Goal: Task Accomplishment & Management: Complete application form

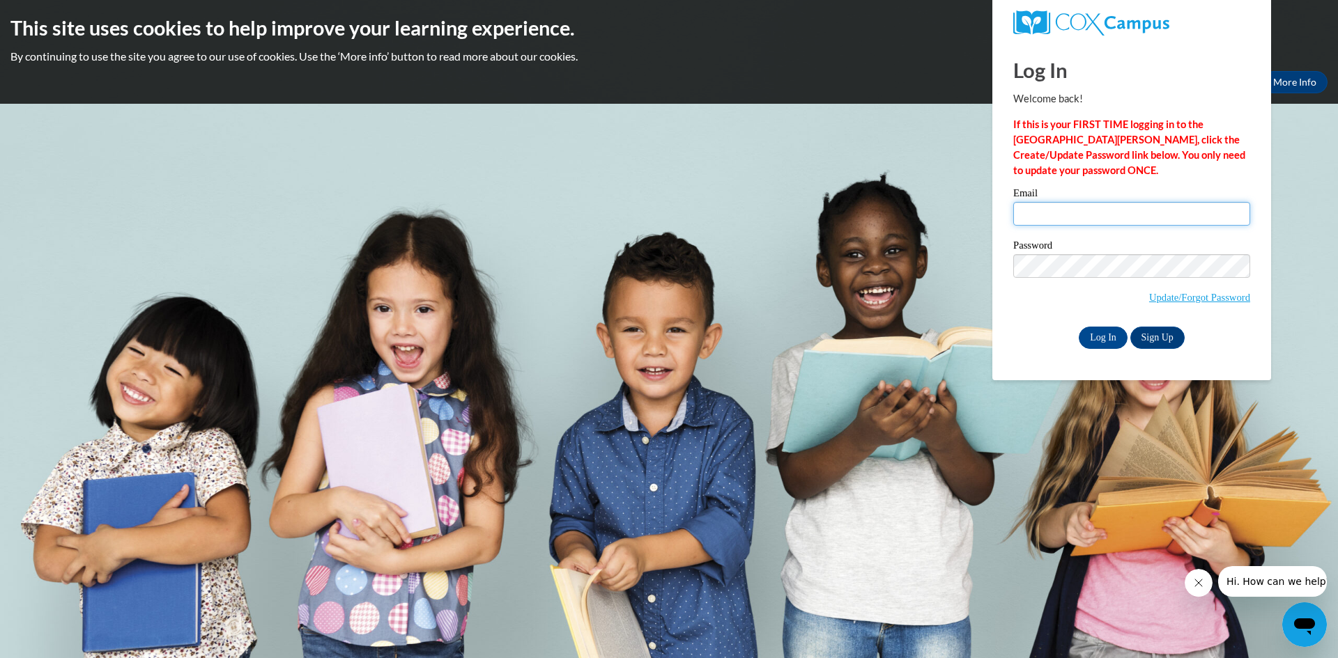
click at [1071, 203] on input "Email" at bounding box center [1131, 214] width 237 height 24
type input "[EMAIL_ADDRESS][DOMAIN_NAME]"
click at [1098, 330] on input "Log In" at bounding box center [1103, 338] width 49 height 22
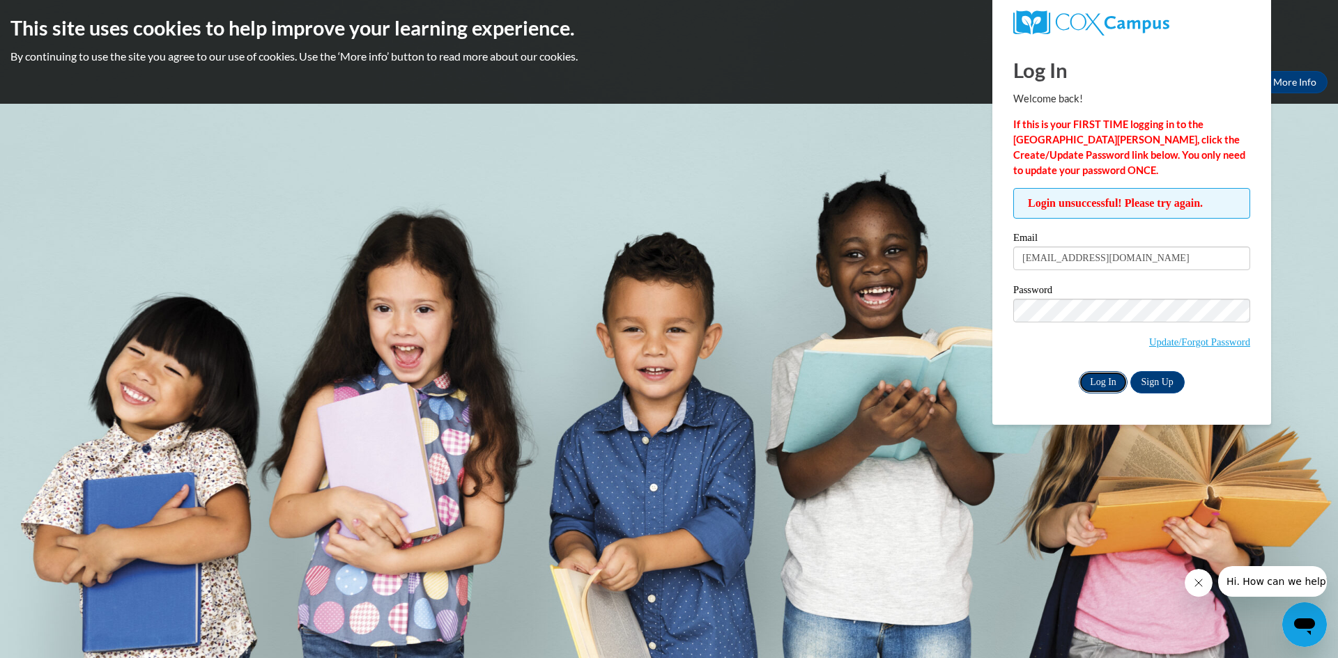
click at [1095, 378] on input "Log In" at bounding box center [1103, 382] width 49 height 22
click at [1164, 344] on link "Update/Forgot Password" at bounding box center [1199, 342] width 101 height 11
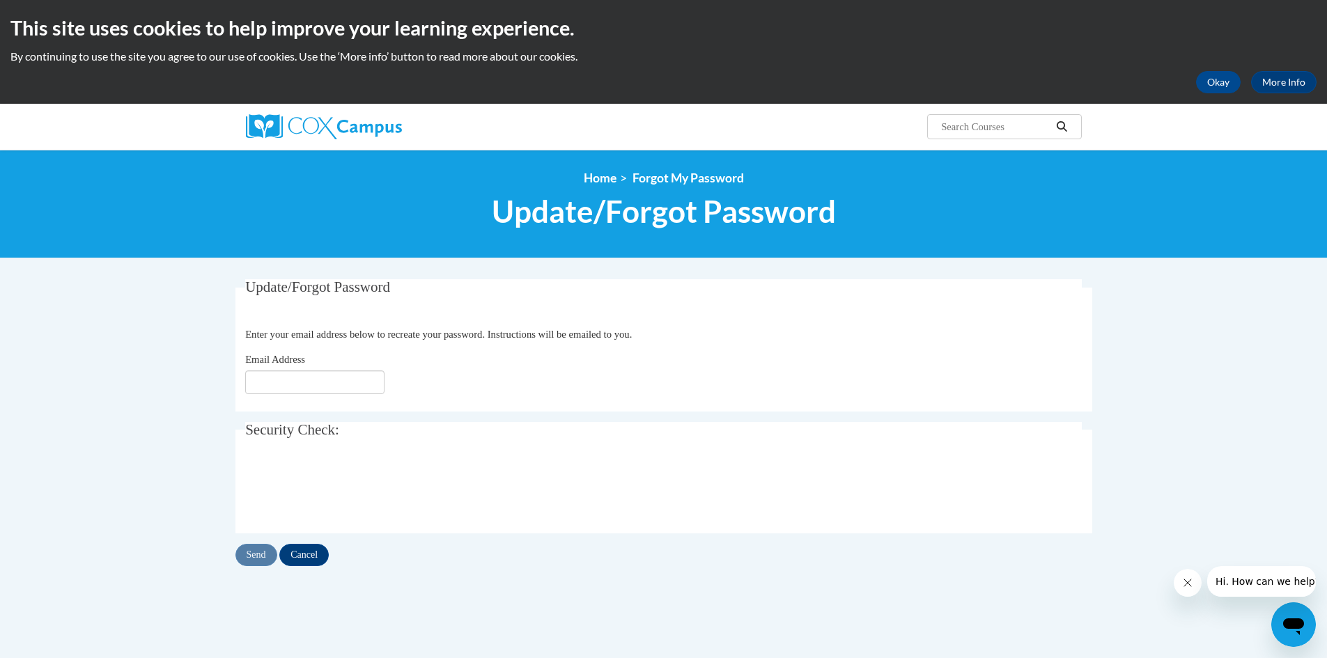
click at [298, 401] on fieldset "Update/Forgot Password Please enter your email address Enter your email address…" at bounding box center [664, 345] width 857 height 132
click at [307, 385] on input "Email Address" at bounding box center [314, 383] width 139 height 24
type input "[EMAIL_ADDRESS][DOMAIN_NAME]"
click at [265, 557] on input "Send" at bounding box center [257, 555] width 42 height 22
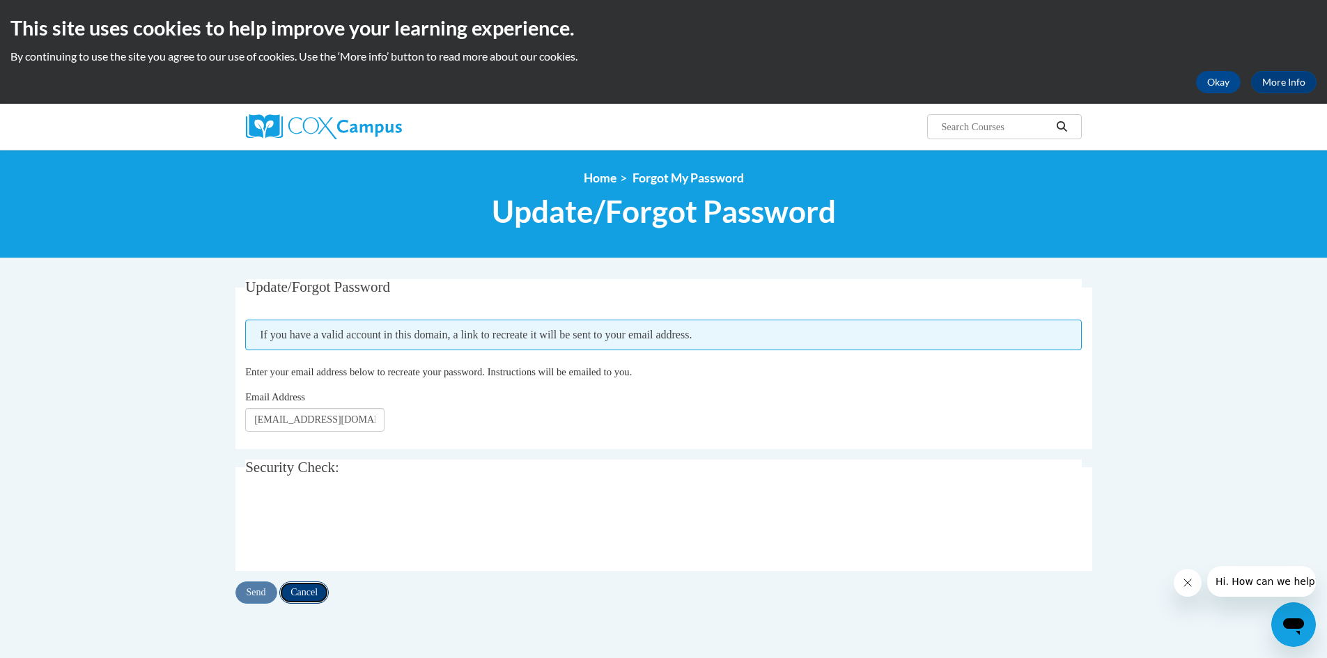
click at [312, 595] on input "Cancel" at bounding box center [303, 593] width 49 height 22
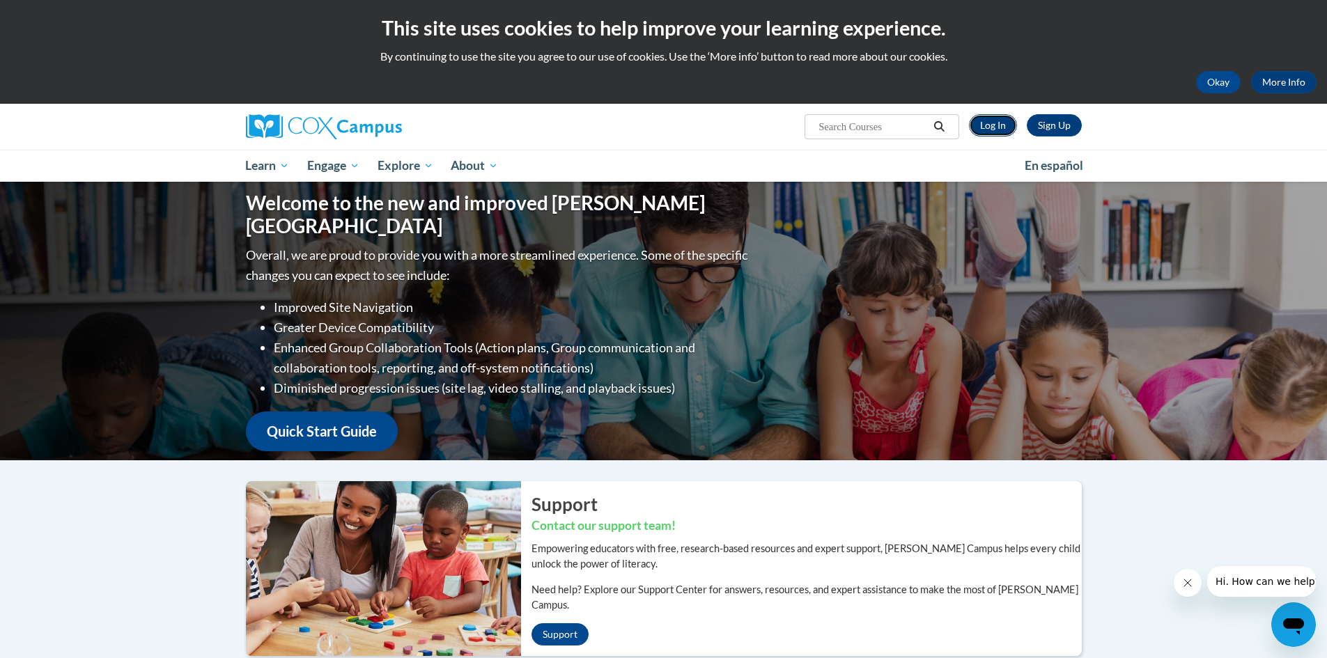
click at [1005, 132] on link "Log In" at bounding box center [993, 125] width 48 height 22
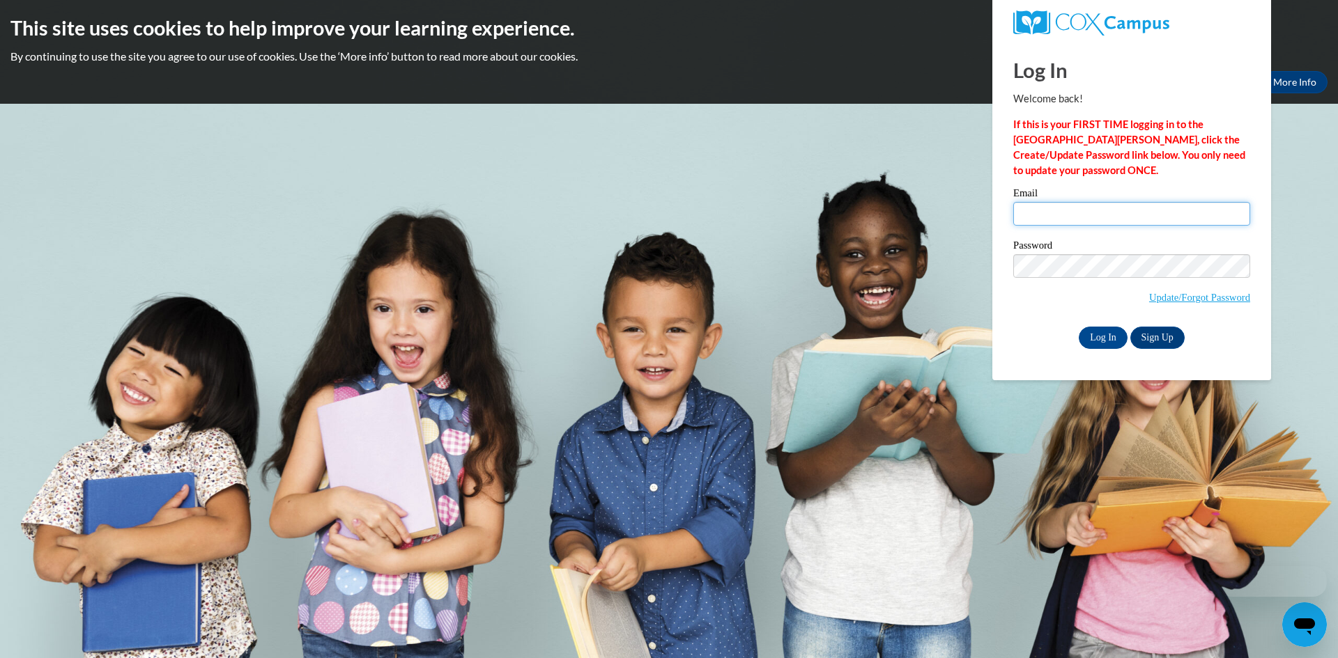
click at [1033, 219] on input "Email" at bounding box center [1131, 214] width 237 height 24
type input "kdumas2180@aol.com"
click at [1007, 270] on div "Please enter your email! Please enter your password! Email kdumas2180@aol.com P…" at bounding box center [1132, 268] width 258 height 160
click at [1079, 327] on input "Log In" at bounding box center [1103, 338] width 49 height 22
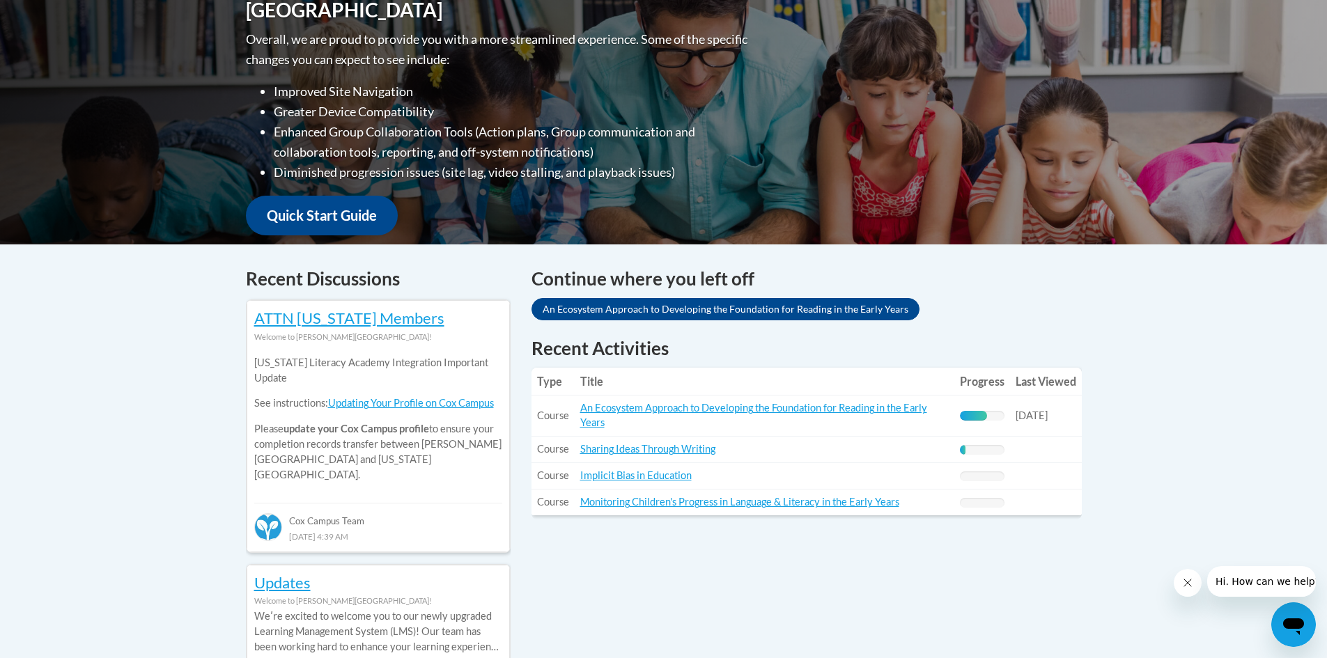
scroll to position [627, 0]
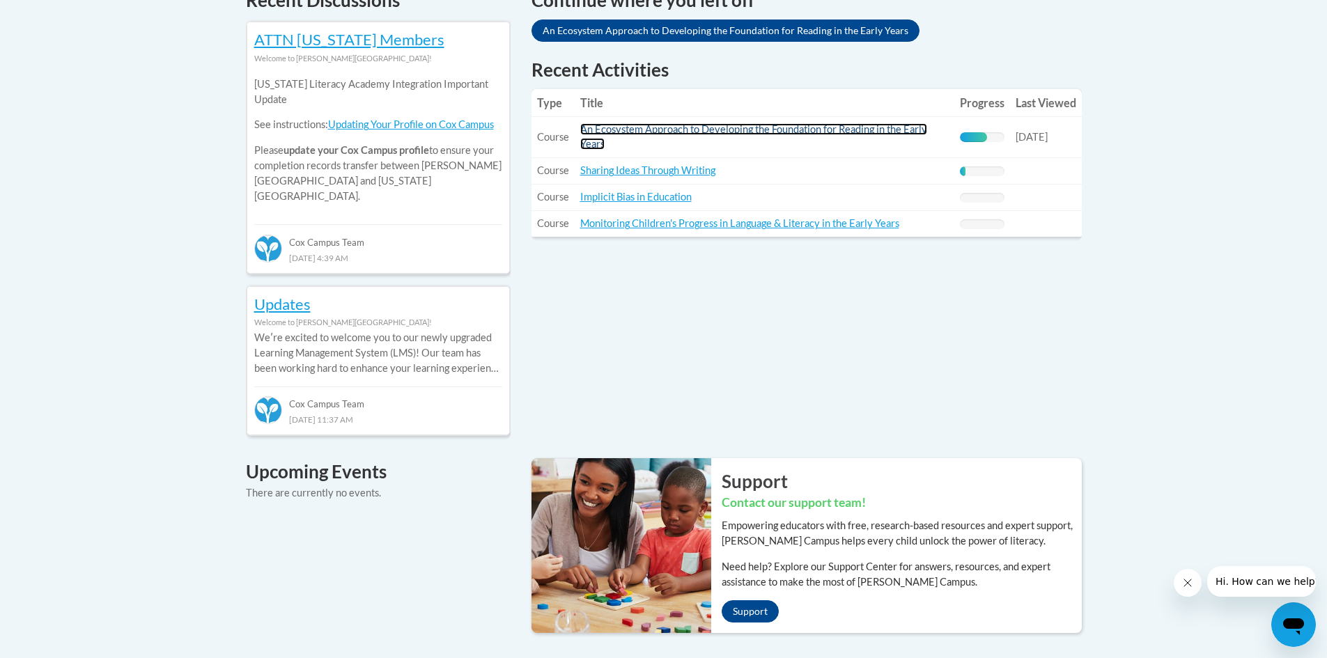
click at [695, 129] on link "An Ecosystem Approach to Developing the Foundation for Reading in the Early Yea…" at bounding box center [753, 136] width 347 height 26
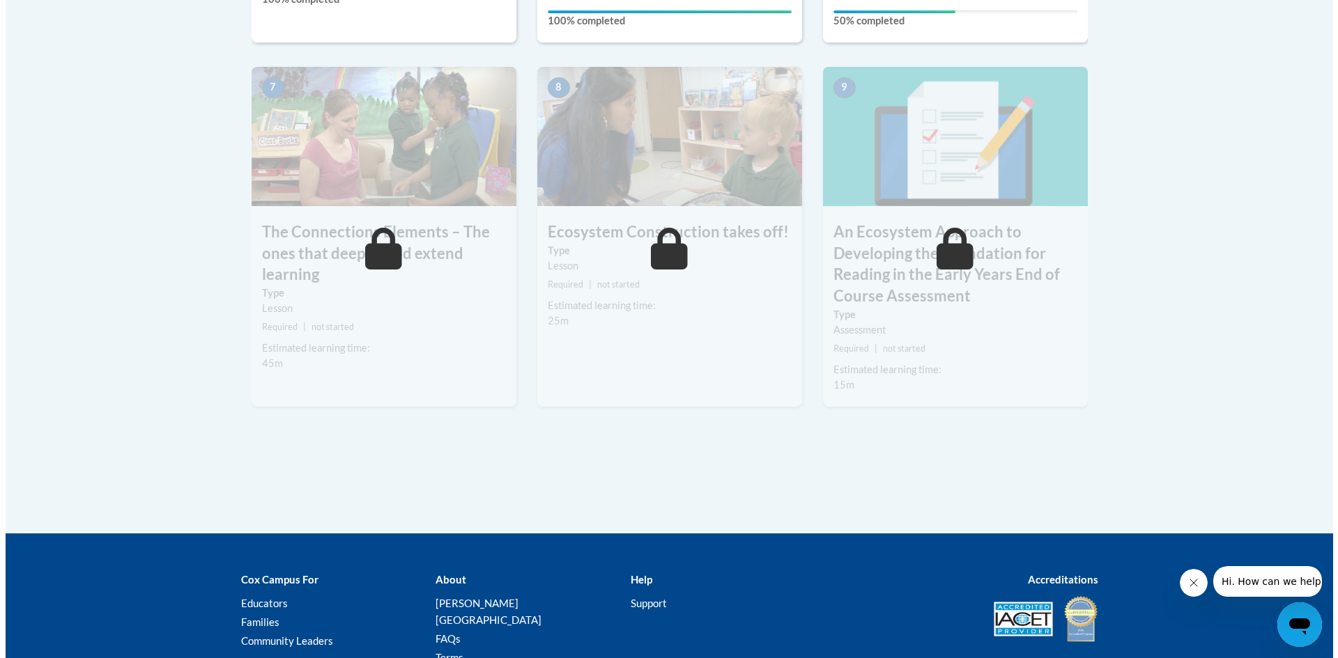
scroll to position [1054, 0]
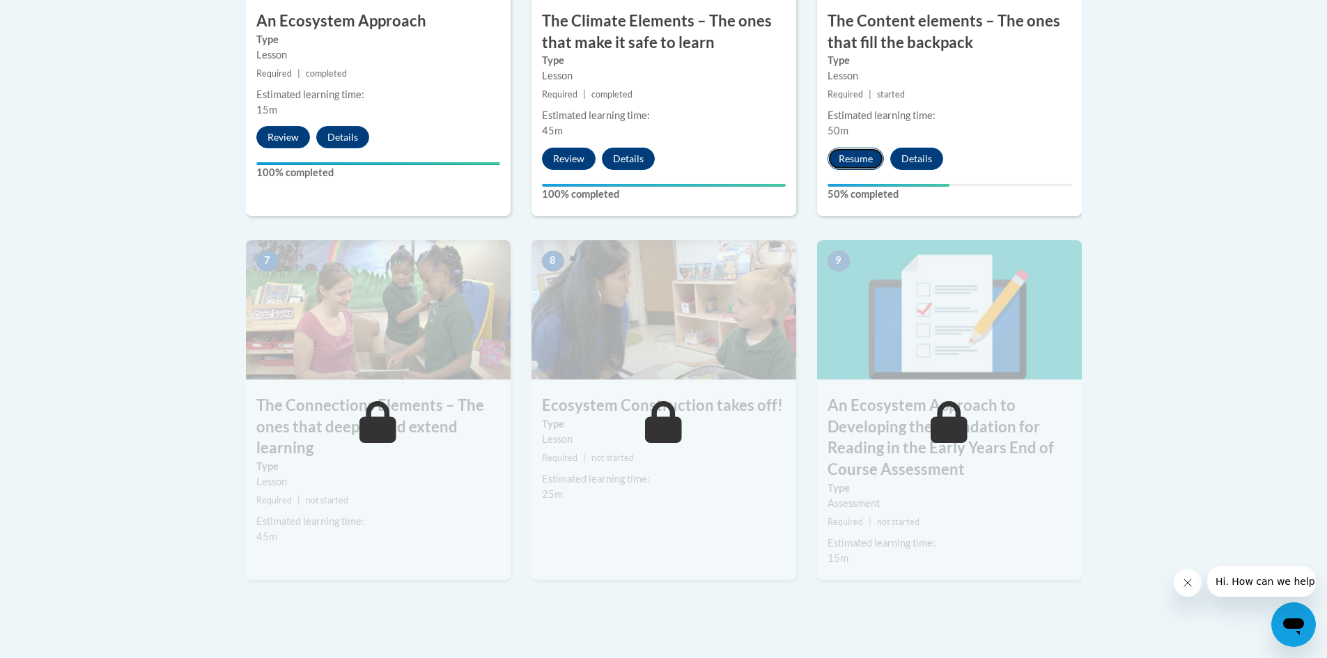
click at [863, 167] on button "Resume" at bounding box center [856, 159] width 56 height 22
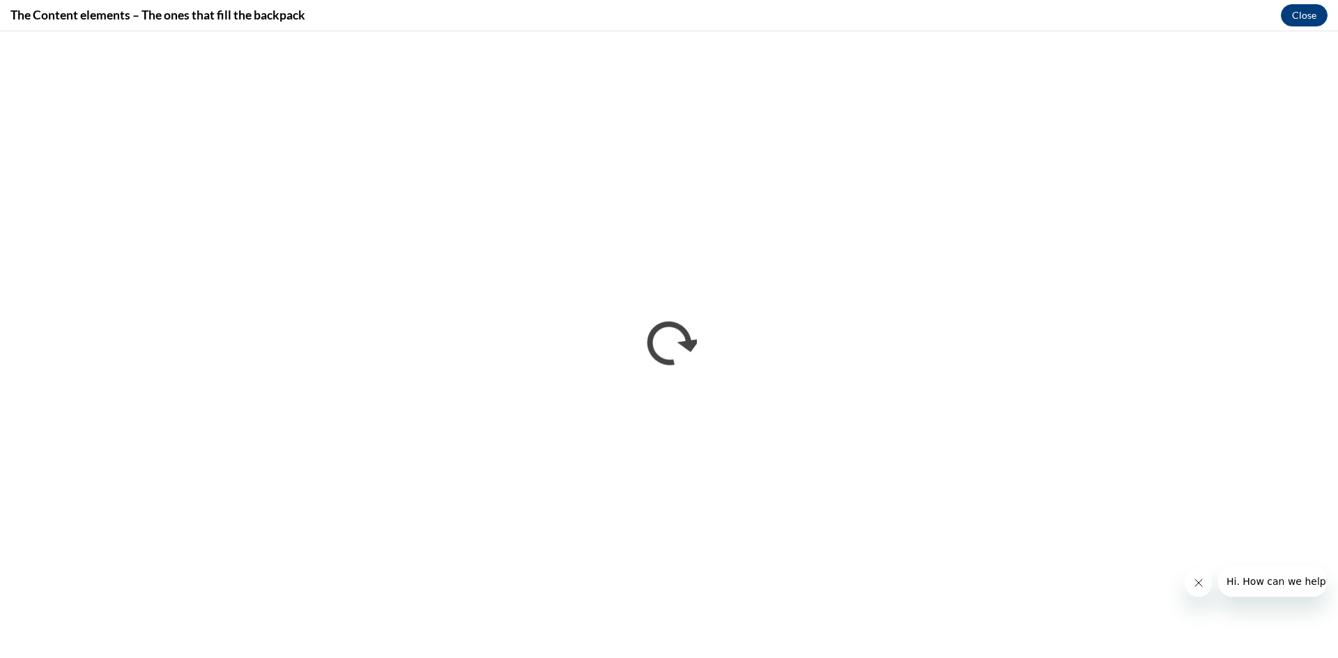
scroll to position [0, 0]
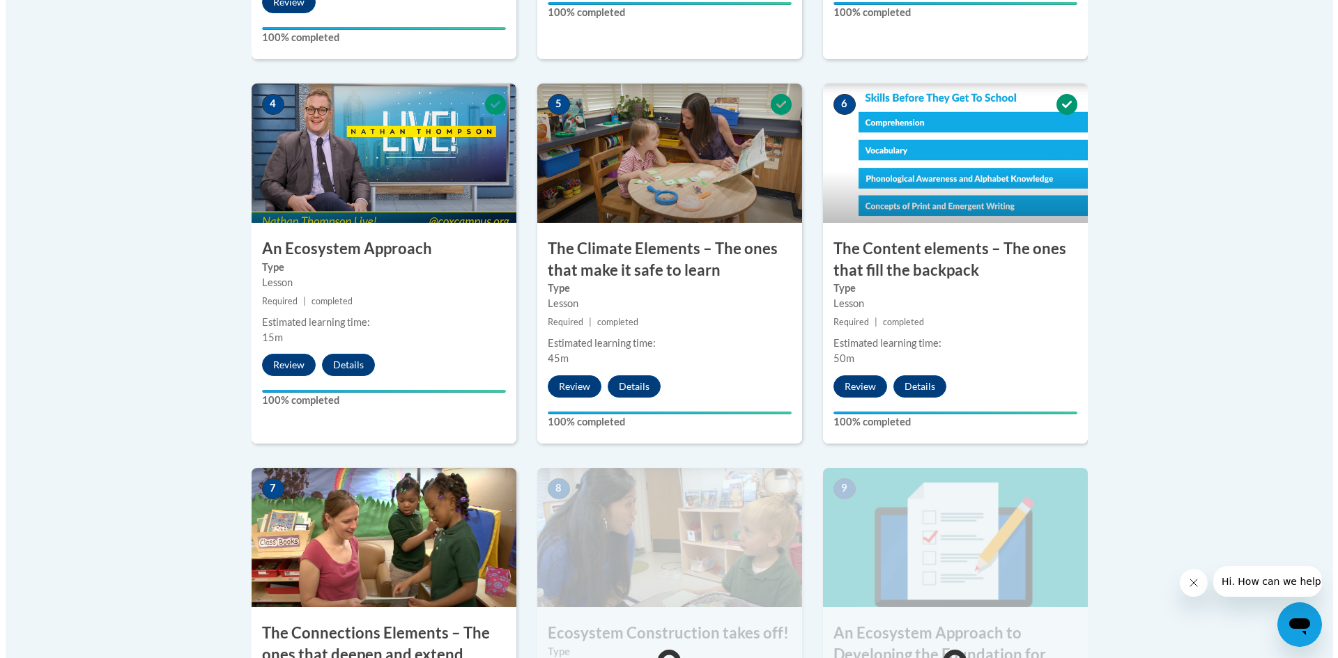
scroll to position [1185, 0]
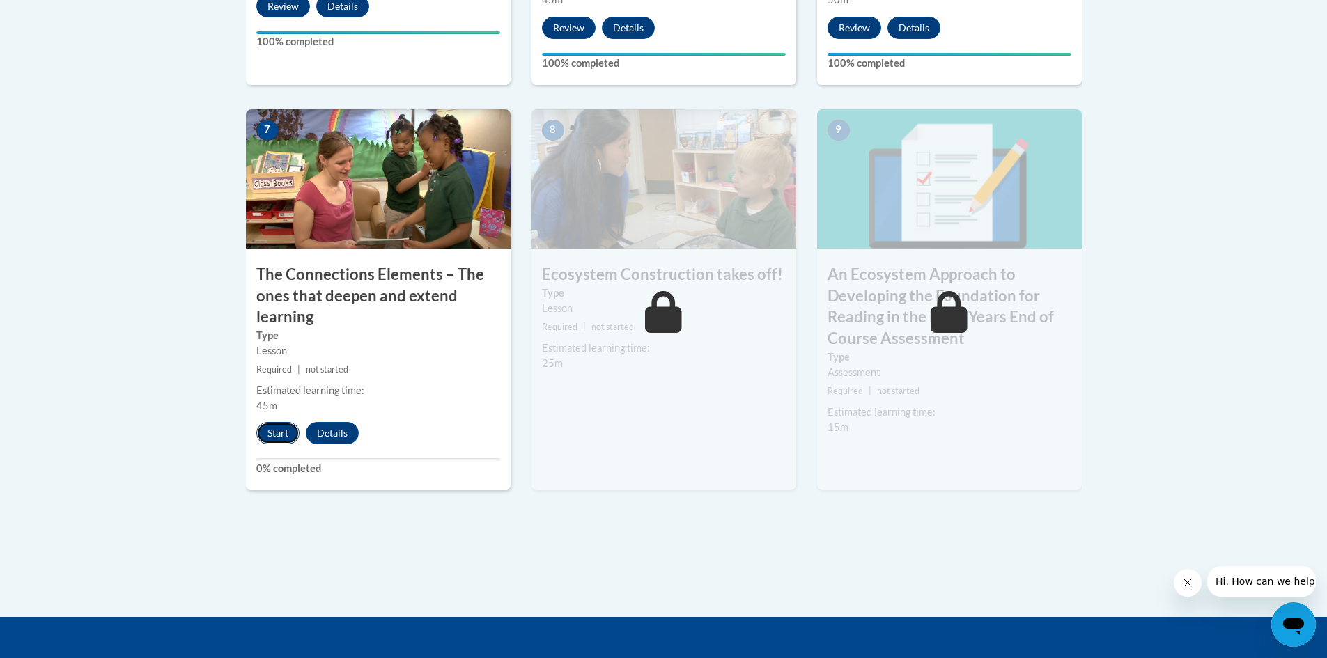
click at [267, 438] on button "Start" at bounding box center [277, 433] width 43 height 22
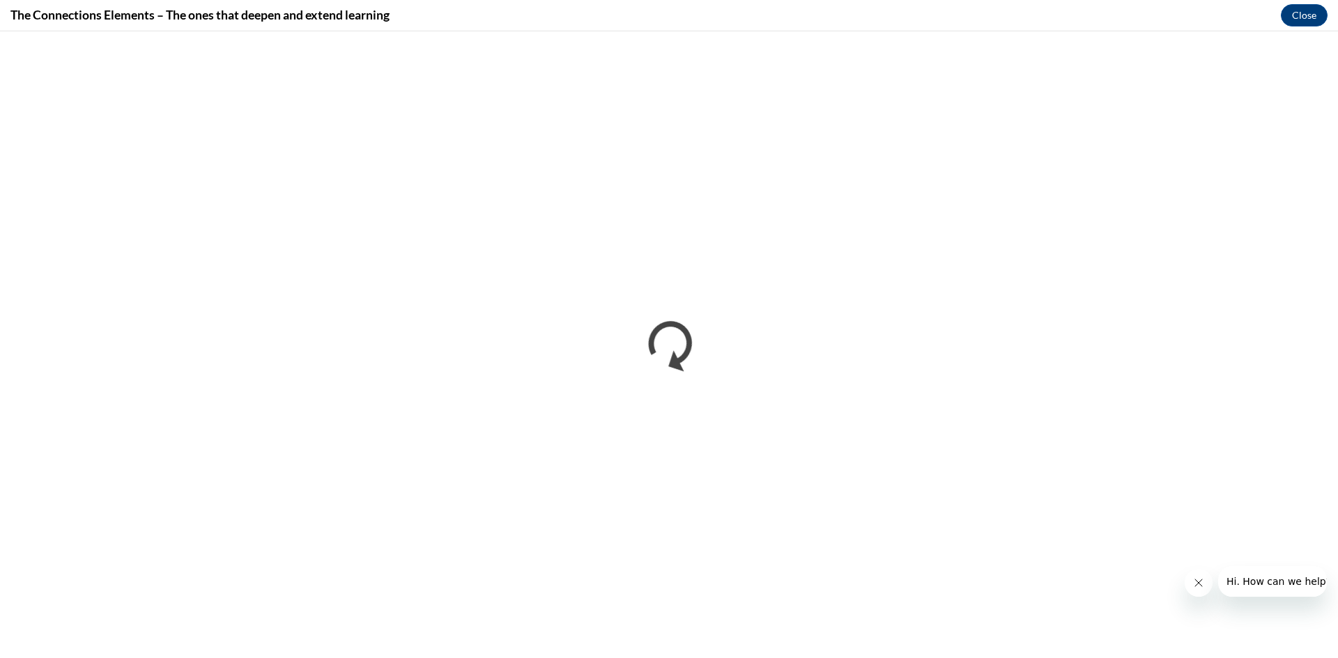
scroll to position [0, 0]
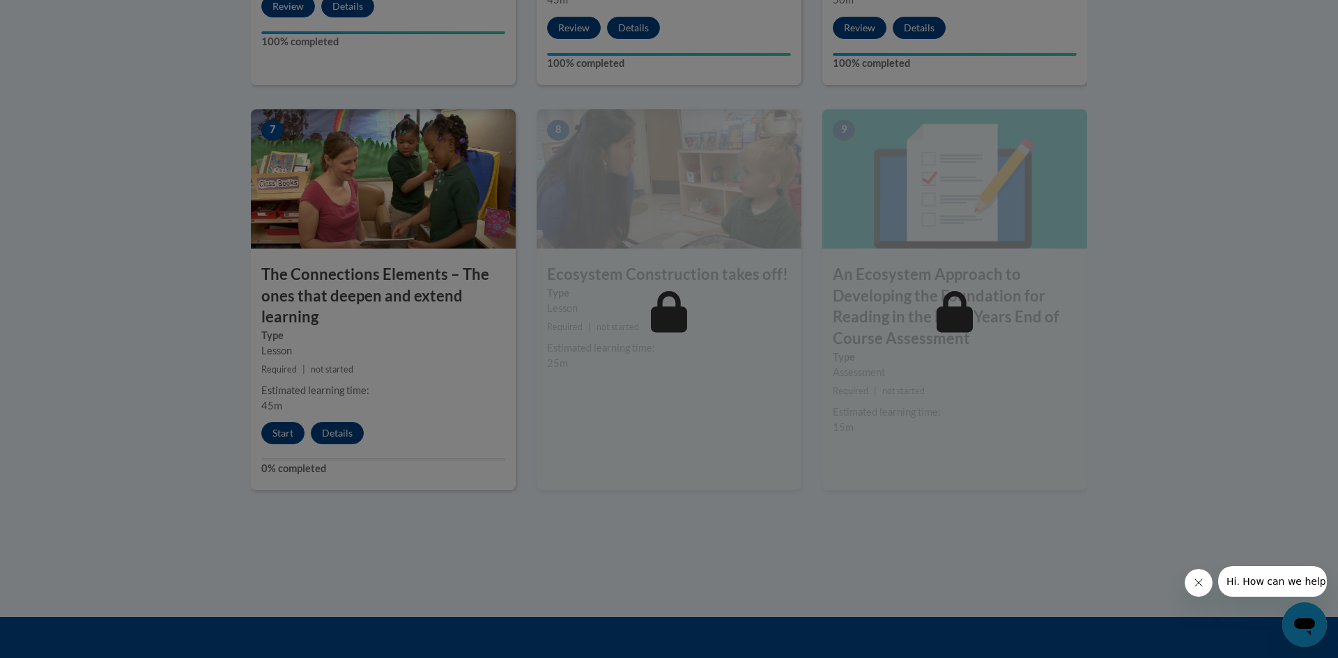
click at [1308, 15] on div at bounding box center [669, 329] width 1338 height 658
